Goal: Information Seeking & Learning: Learn about a topic

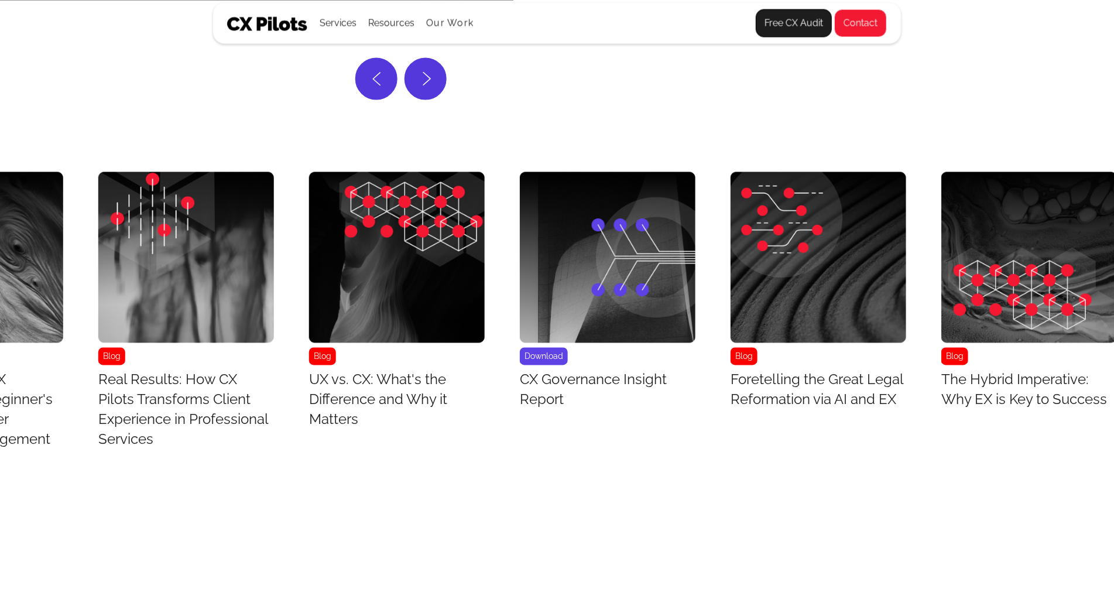
scroll to position [4881, 603]
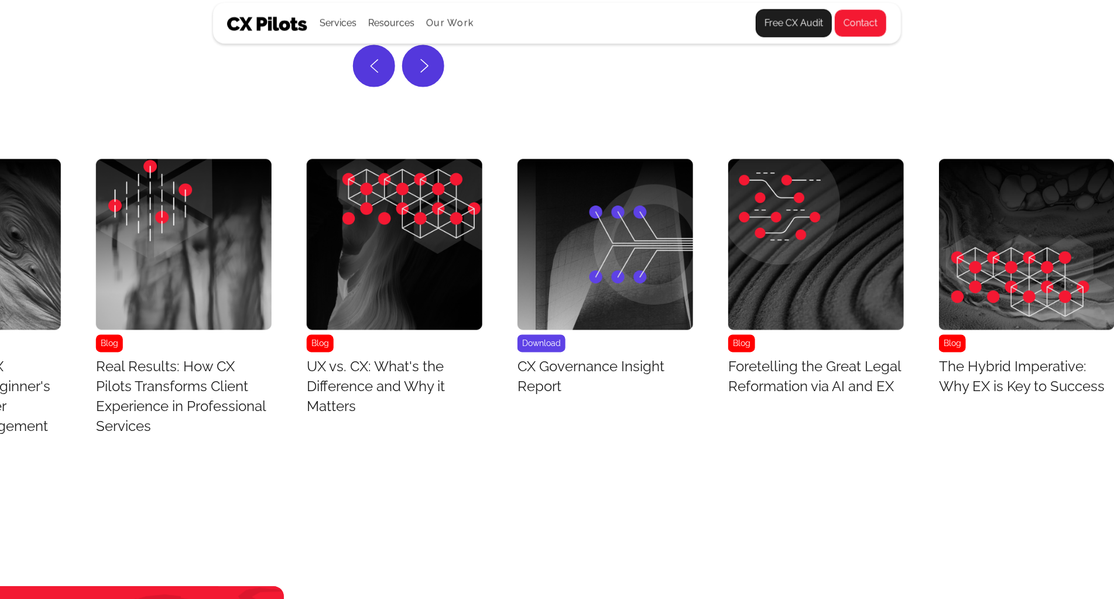
click at [1090, 183] on img "8 / 43" at bounding box center [1027, 244] width 176 height 171
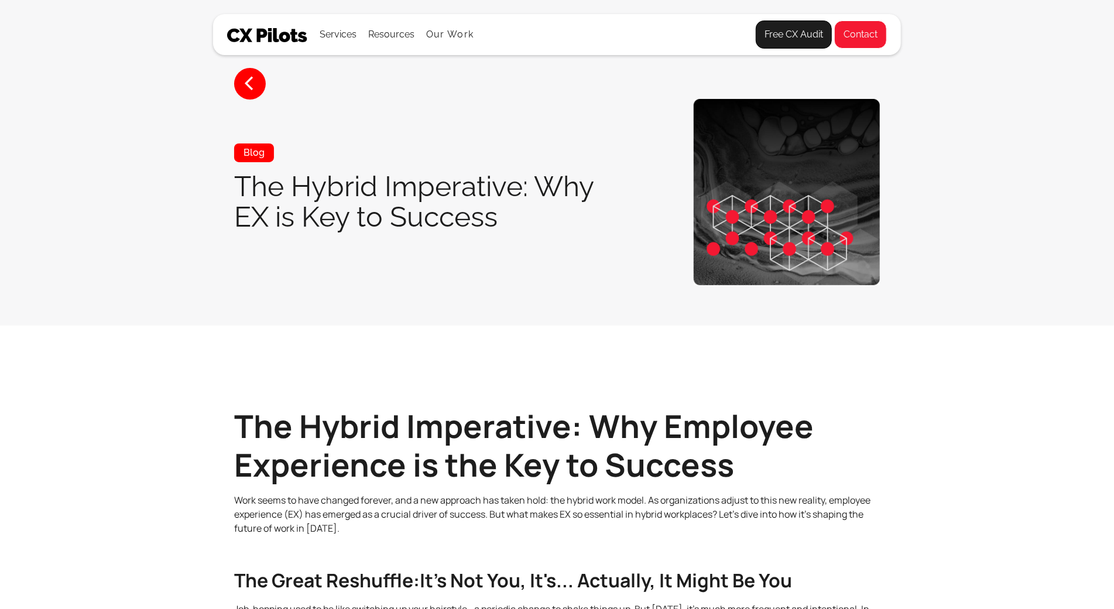
click at [1090, 183] on section "< Blog The Hybrid Imperative: Why EX is Key to Success" at bounding box center [557, 163] width 1114 height 326
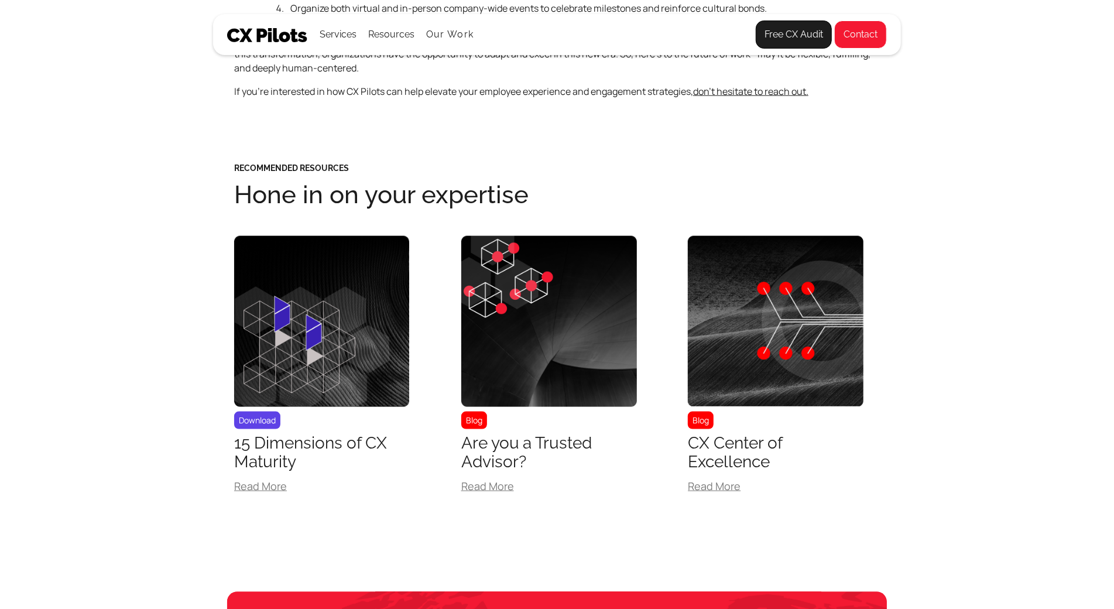
scroll to position [4406, 0]
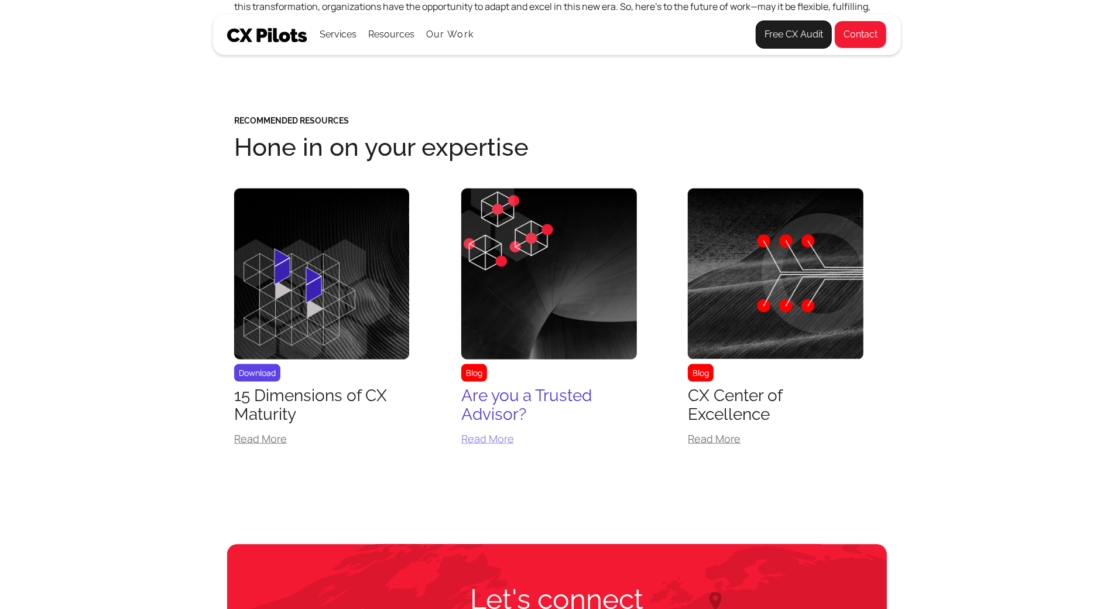
click at [590, 400] on div "Are you a Trusted Advisor?" at bounding box center [549, 404] width 176 height 37
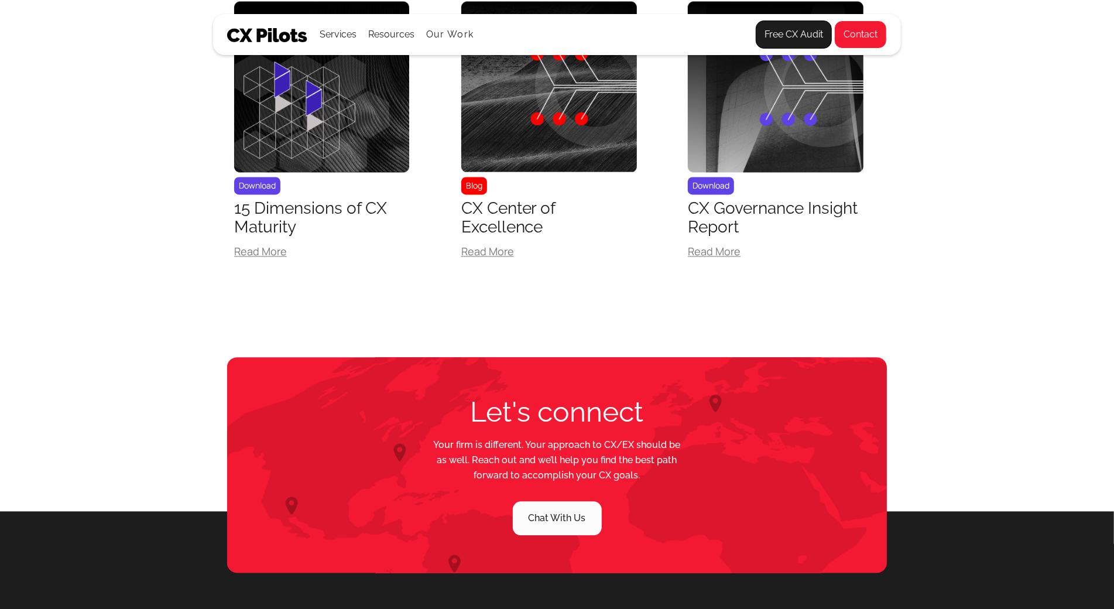
scroll to position [1750, 0]
